Goal: Transaction & Acquisition: Register for event/course

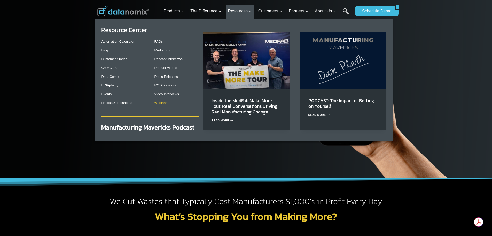
click at [159, 102] on link "Webinars" at bounding box center [161, 103] width 14 height 4
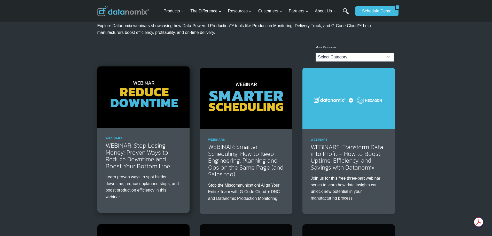
scroll to position [52, 0]
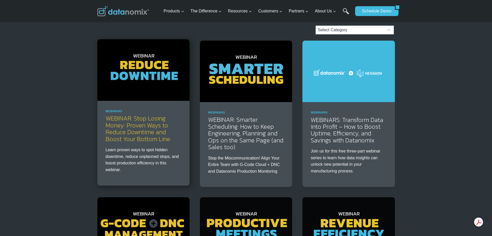
click at [147, 129] on link "WEBINAR: Stop Losing Money: Proven Ways to Reduce Downtime and Boost Your Botto…" at bounding box center [138, 128] width 65 height 29
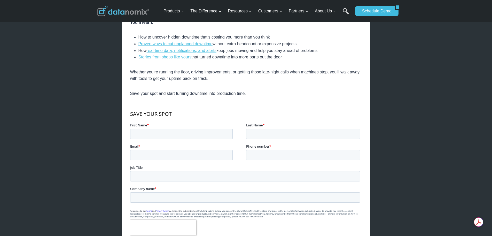
scroll to position [206, 0]
click at [174, 133] on input "First Name *" at bounding box center [181, 133] width 102 height 10
type input "Kyle"
click at [276, 132] on input "Last Name *" at bounding box center [303, 133] width 114 height 10
type input "Dore"
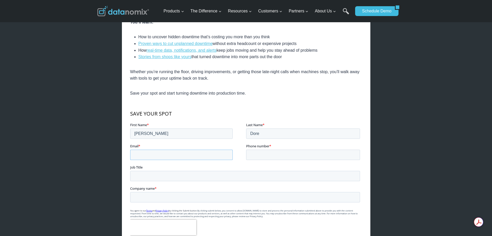
click at [186, 153] on input "Email *" at bounding box center [181, 154] width 102 height 10
type input "kyle.dore@numahammers.com"
click at [270, 156] on input "Phone number *" at bounding box center [303, 154] width 114 height 10
type input "8609239551"
click at [171, 178] on input "Job Title" at bounding box center [245, 175] width 230 height 10
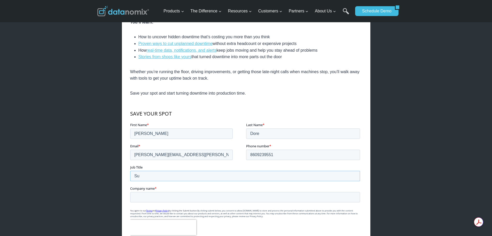
type input "S"
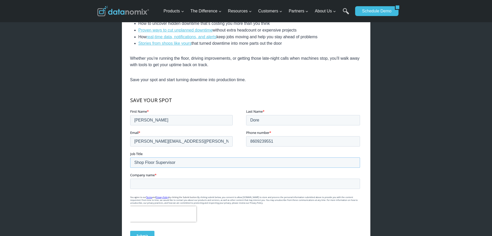
scroll to position [232, 0]
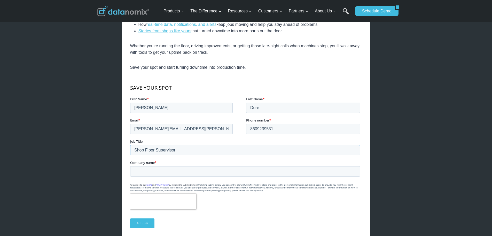
type input "Shop Floor Supervisor"
click at [173, 172] on input "Company name *" at bounding box center [245, 171] width 230 height 10
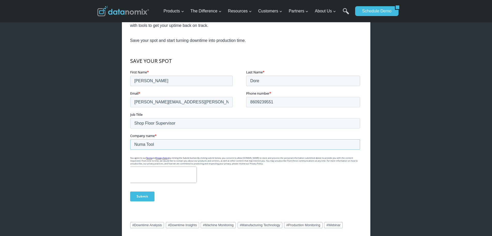
scroll to position [284, 0]
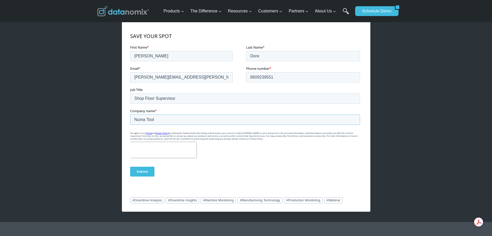
type input "Numa Tool"
click at [147, 173] on input "Submit" at bounding box center [142, 171] width 24 height 10
